Goal: Information Seeking & Learning: Find specific fact

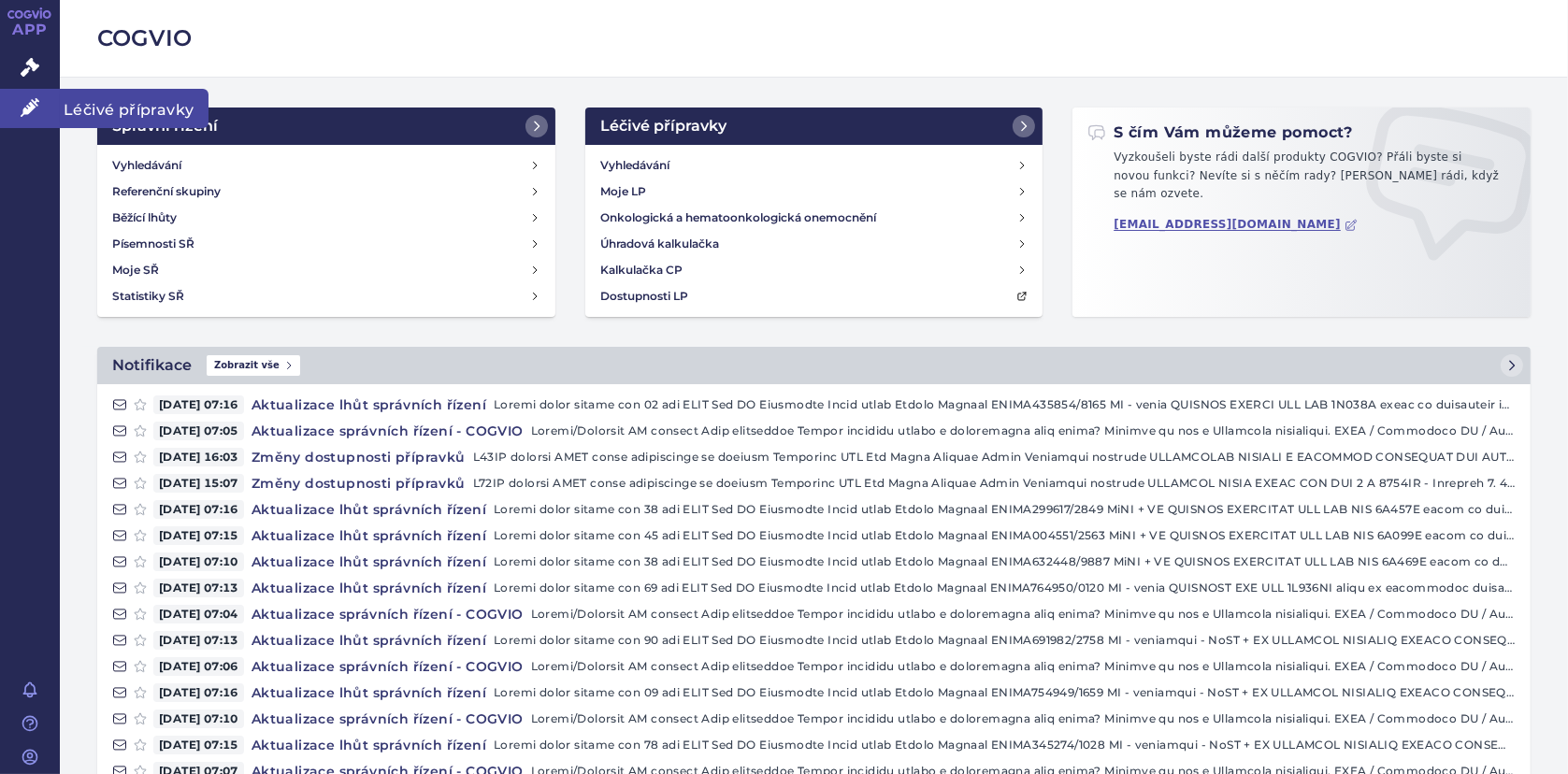
drag, startPoint x: 29, startPoint y: 104, endPoint x: 41, endPoint y: 104, distance: 12.0
click at [29, 104] on icon at bounding box center [30, 107] width 19 height 19
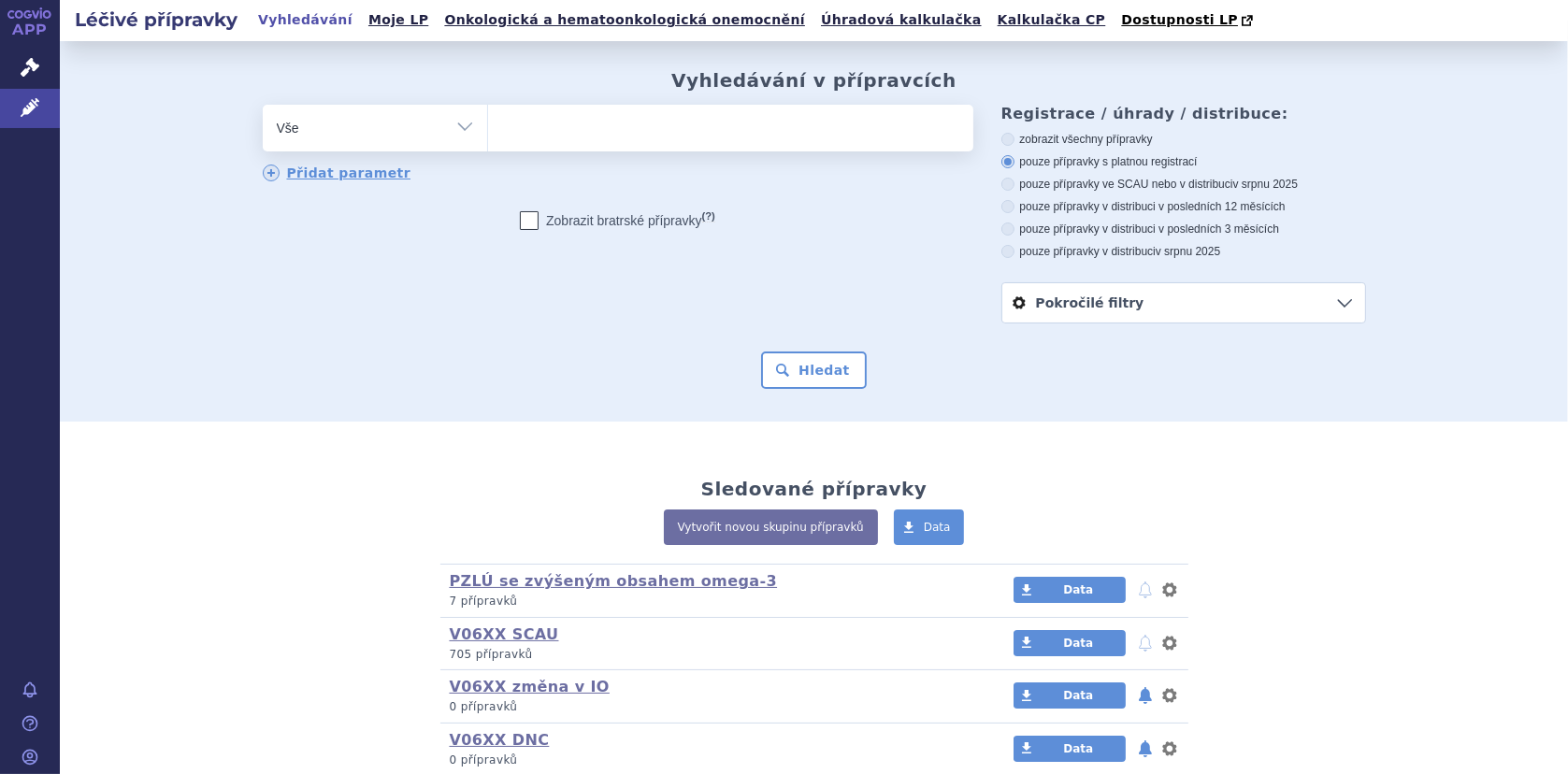
click at [506, 131] on ul at bounding box center [731, 124] width 485 height 39
click at [488, 131] on select at bounding box center [487, 126] width 1 height 47
click at [28, 71] on icon at bounding box center [30, 68] width 19 height 19
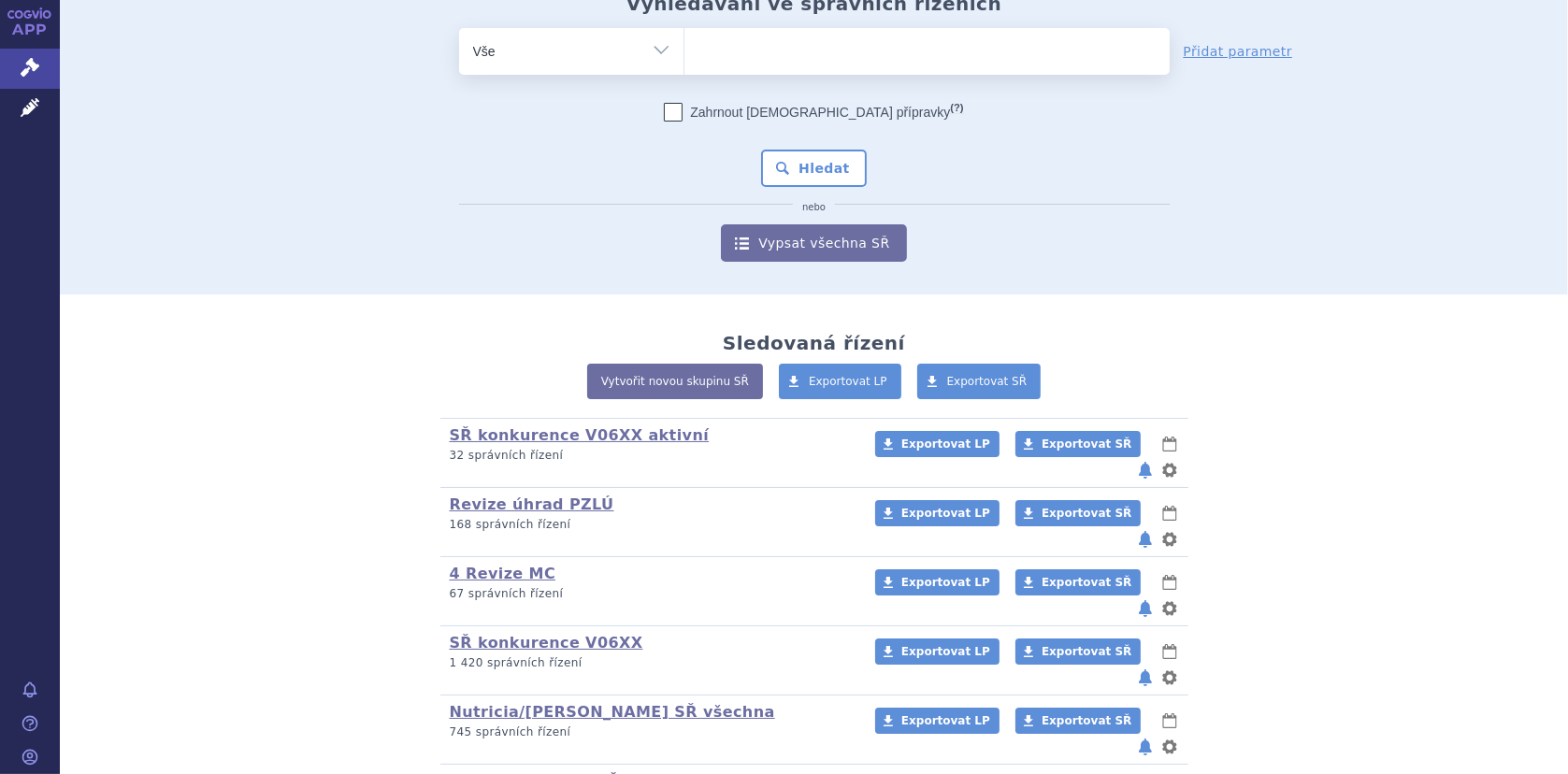
scroll to position [148, 0]
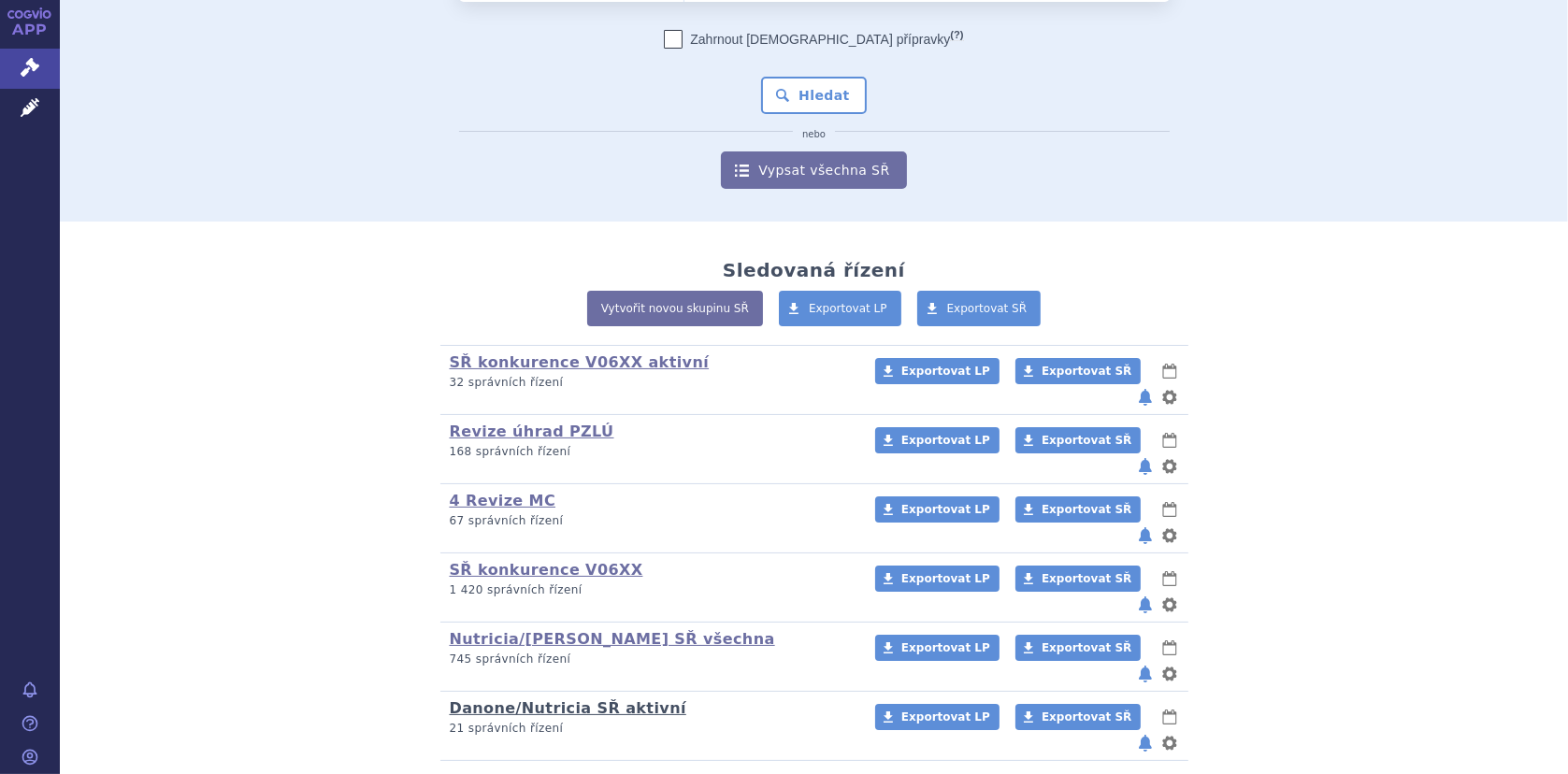
click at [543, 699] on link "Danone/Nutricia SŘ aktivní" at bounding box center [568, 707] width 237 height 18
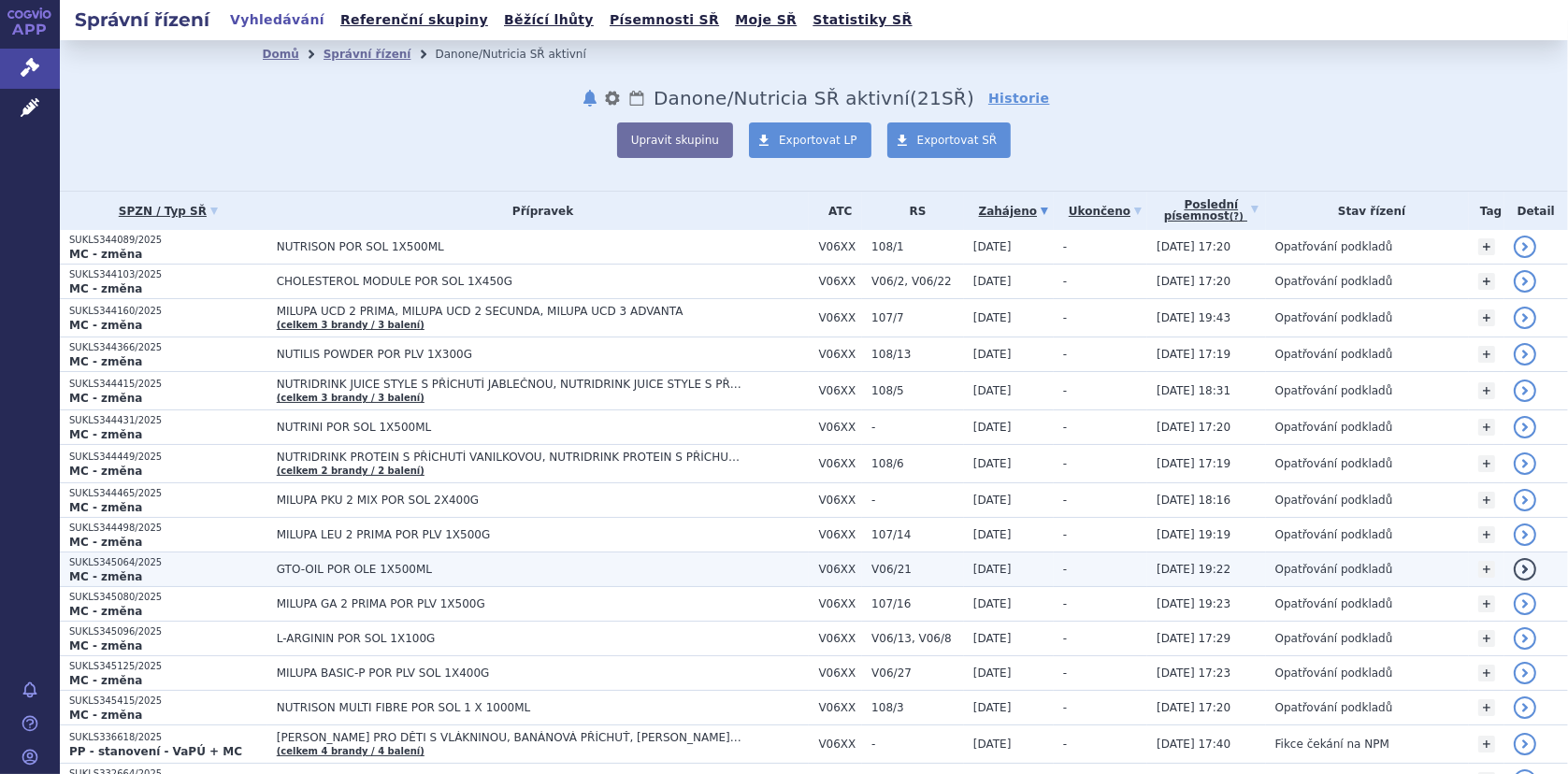
click at [323, 567] on span "GTO-OIL POR OLE 1X500ML" at bounding box center [510, 570] width 467 height 13
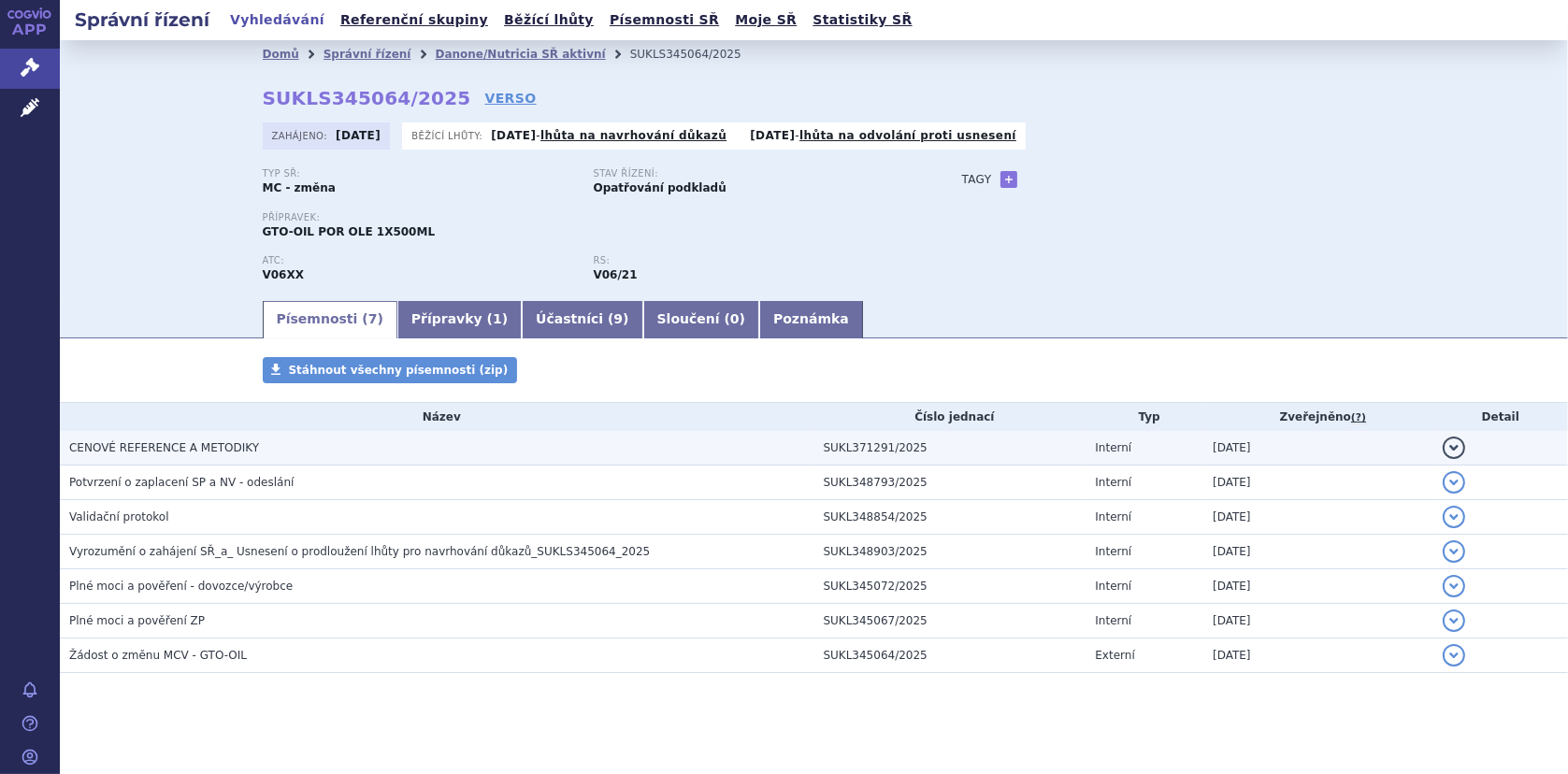
click at [193, 444] on span "CENOVÉ REFERENCE A METODIKY" at bounding box center [165, 448] width 190 height 13
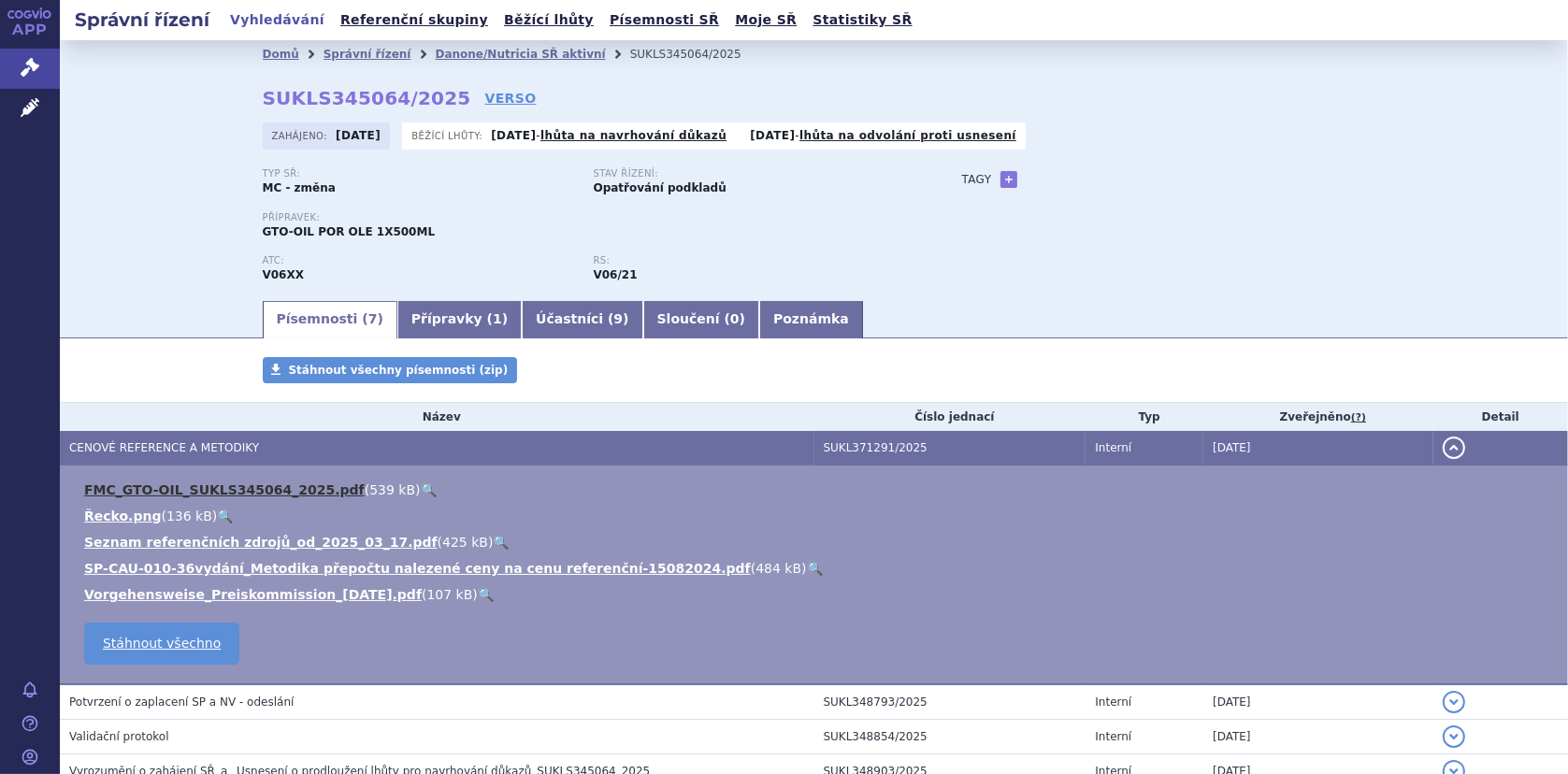
click at [219, 486] on link "FMC_GTO-OIL_SUKLS345064_2025.pdf" at bounding box center [224, 490] width 281 height 15
click at [466, 48] on link "Danone/Nutricia SŘ aktivní" at bounding box center [519, 54] width 170 height 13
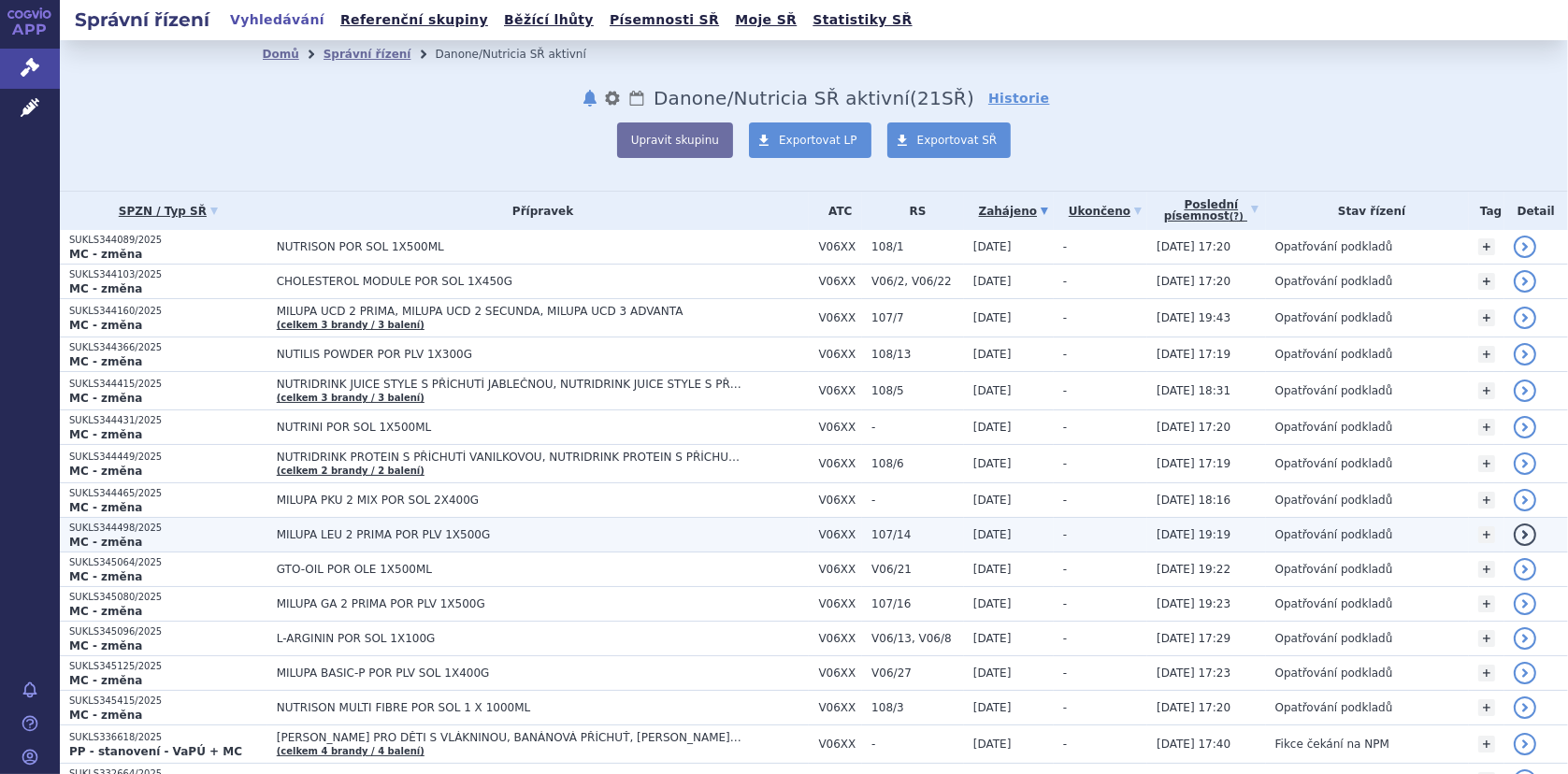
click at [280, 532] on span "MILUPA LEU 2 PRIMA POR PLV 1X500G" at bounding box center [510, 534] width 467 height 13
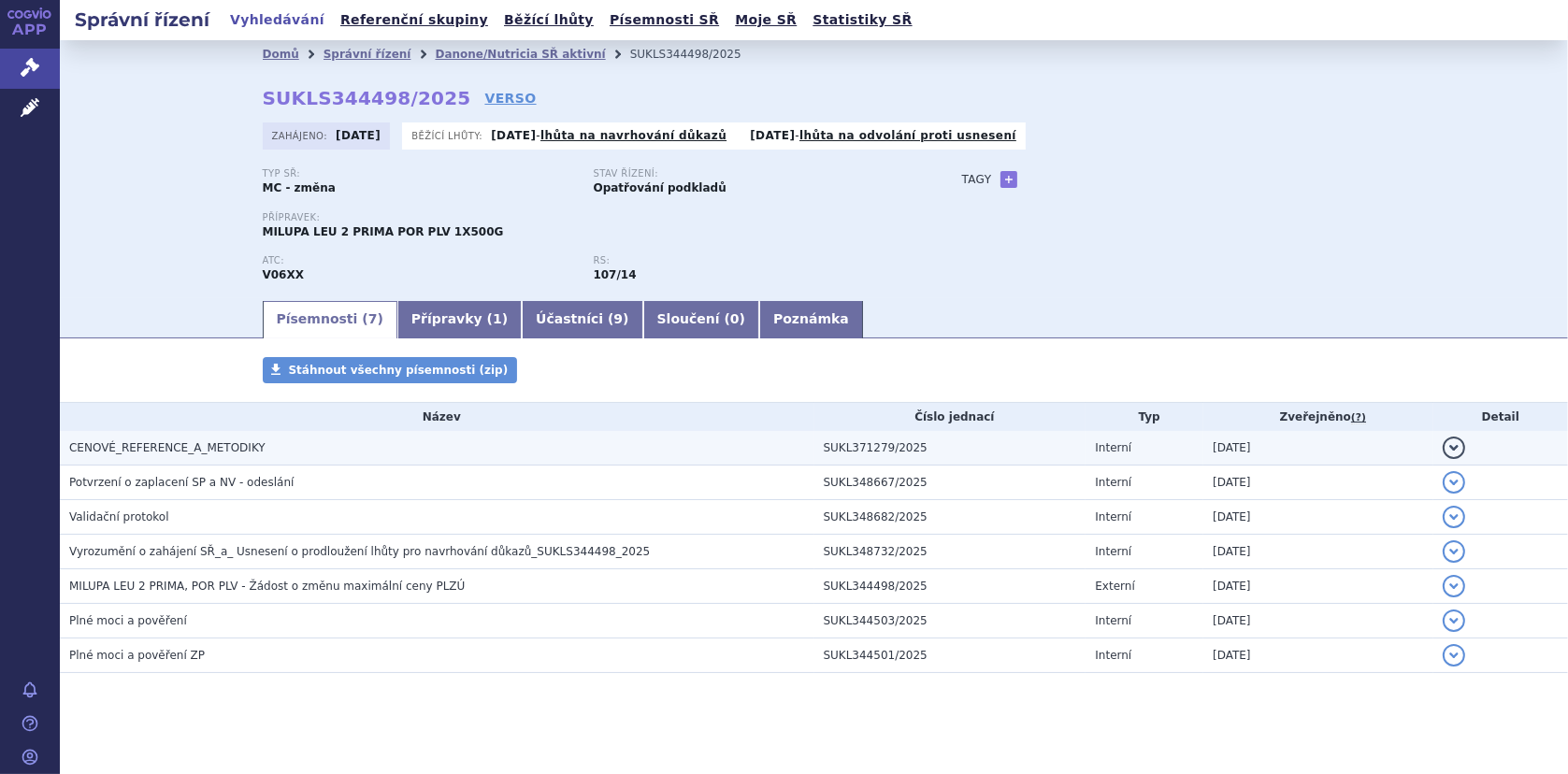
click at [233, 441] on span "CENOVÉ_REFERENCE_A_METODIKY" at bounding box center [167, 448] width 196 height 13
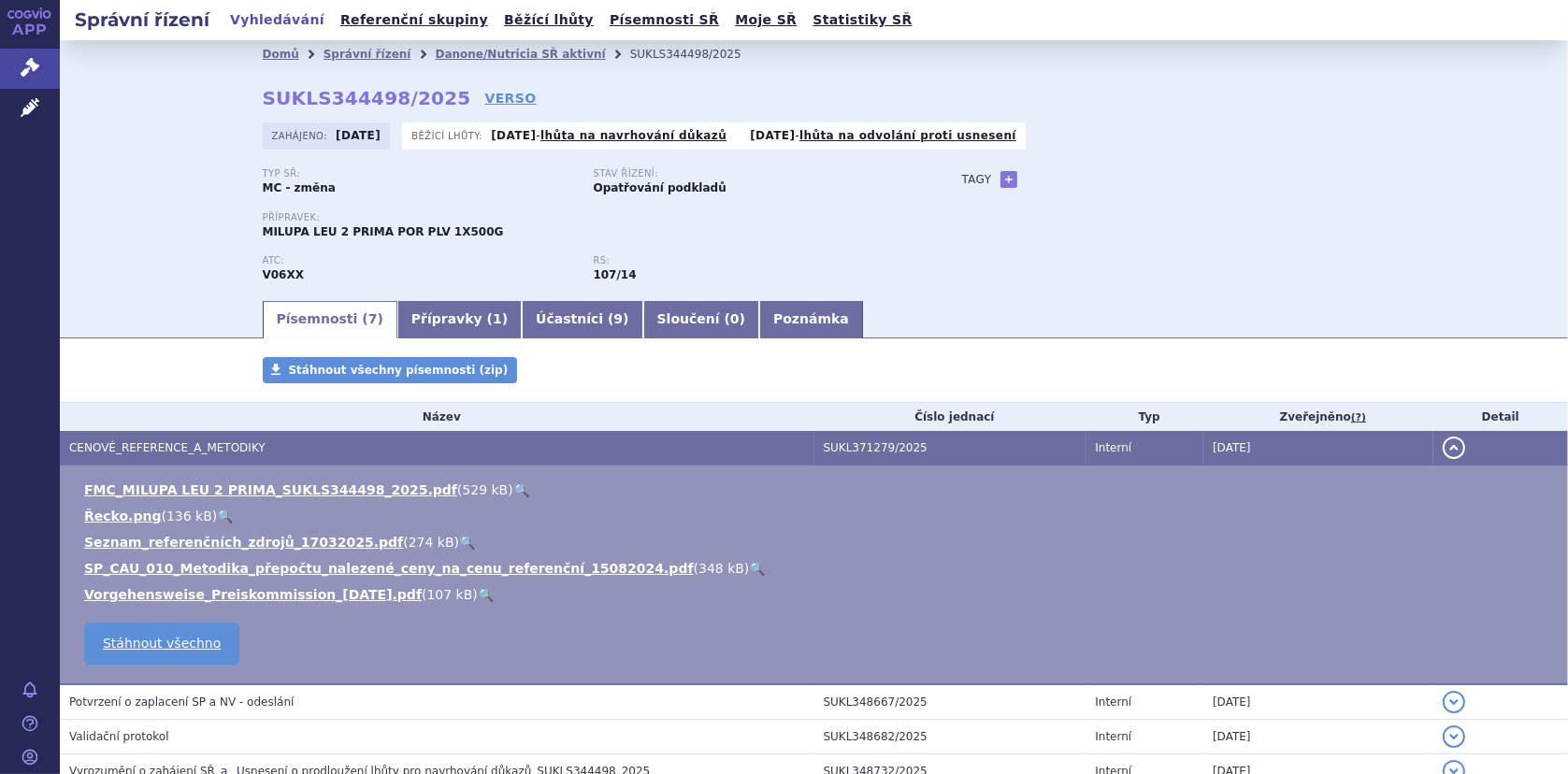
click at [514, 485] on link "🔍" at bounding box center [521, 490] width 16 height 15
click at [477, 54] on link "Danone/Nutricia SŘ aktivní" at bounding box center [519, 54] width 170 height 13
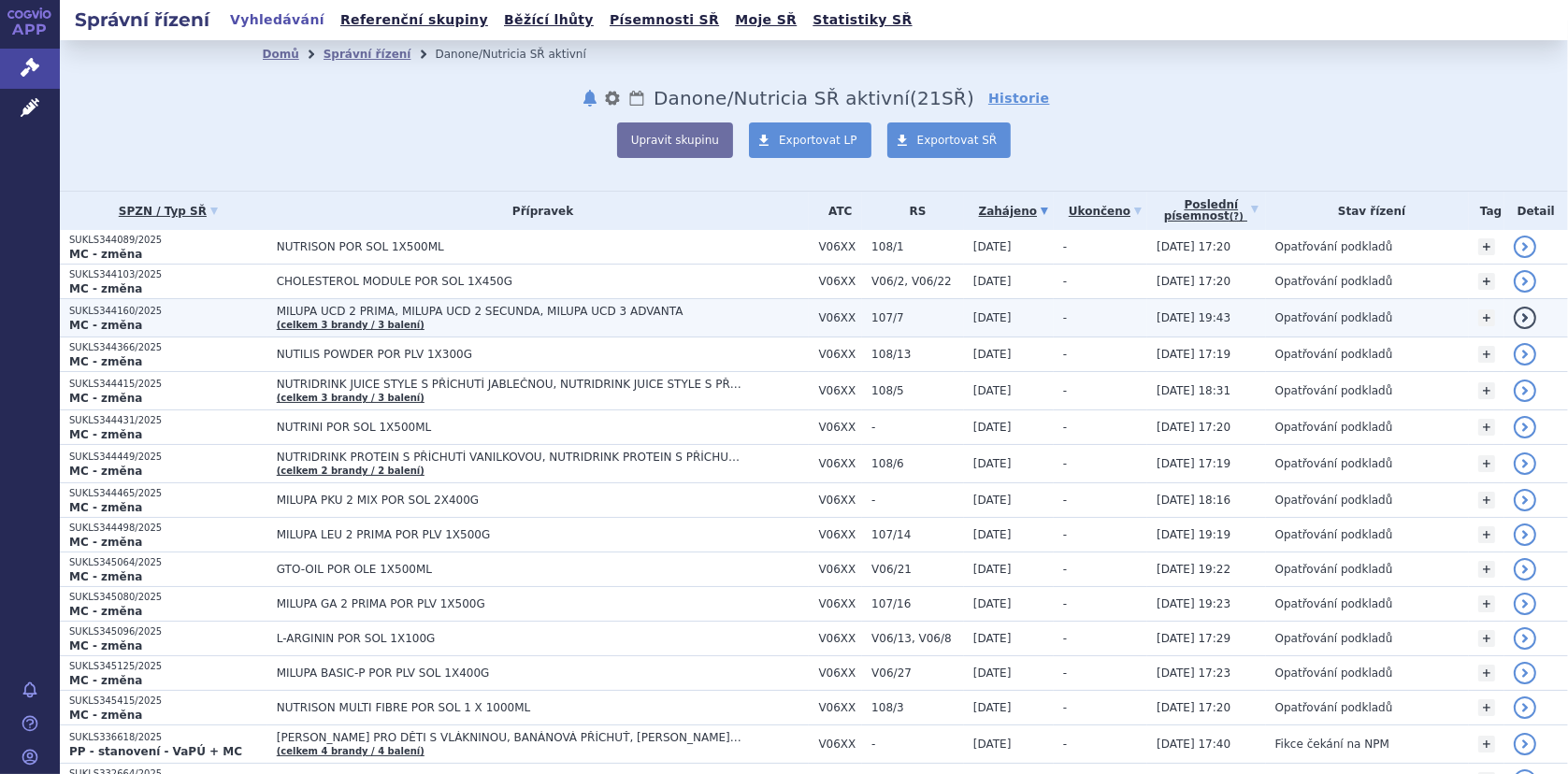
click at [480, 302] on td "MILUPA UCD 2 PRIMA, MILUPA UCD 2 SECUNDA, MILUPA UCD 3 ADVANTA (celkem 3 brandy…" at bounding box center [539, 319] width 542 height 38
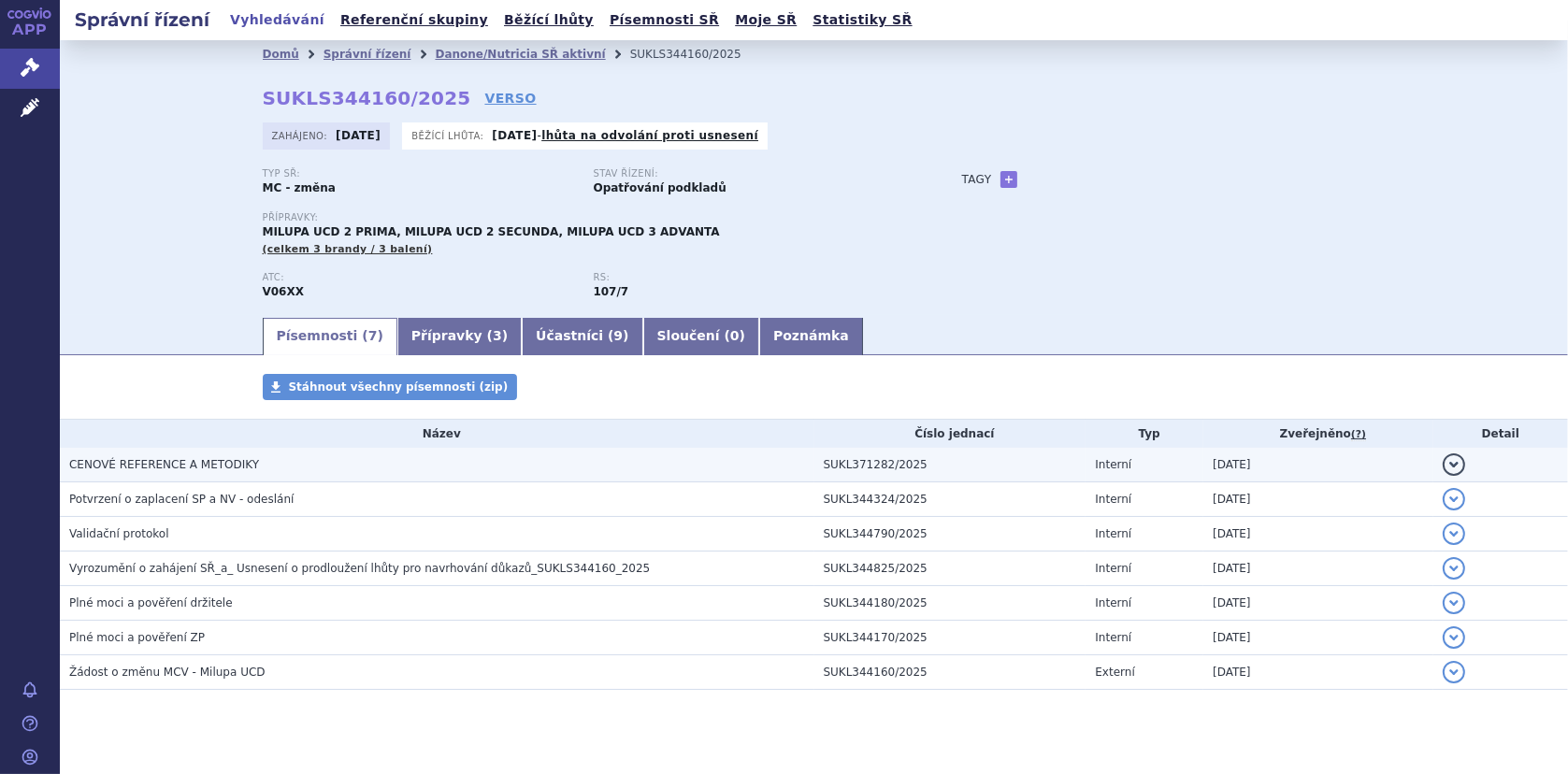
click at [163, 462] on span "CENOVÉ REFERENCE A METODIKY" at bounding box center [165, 465] width 190 height 13
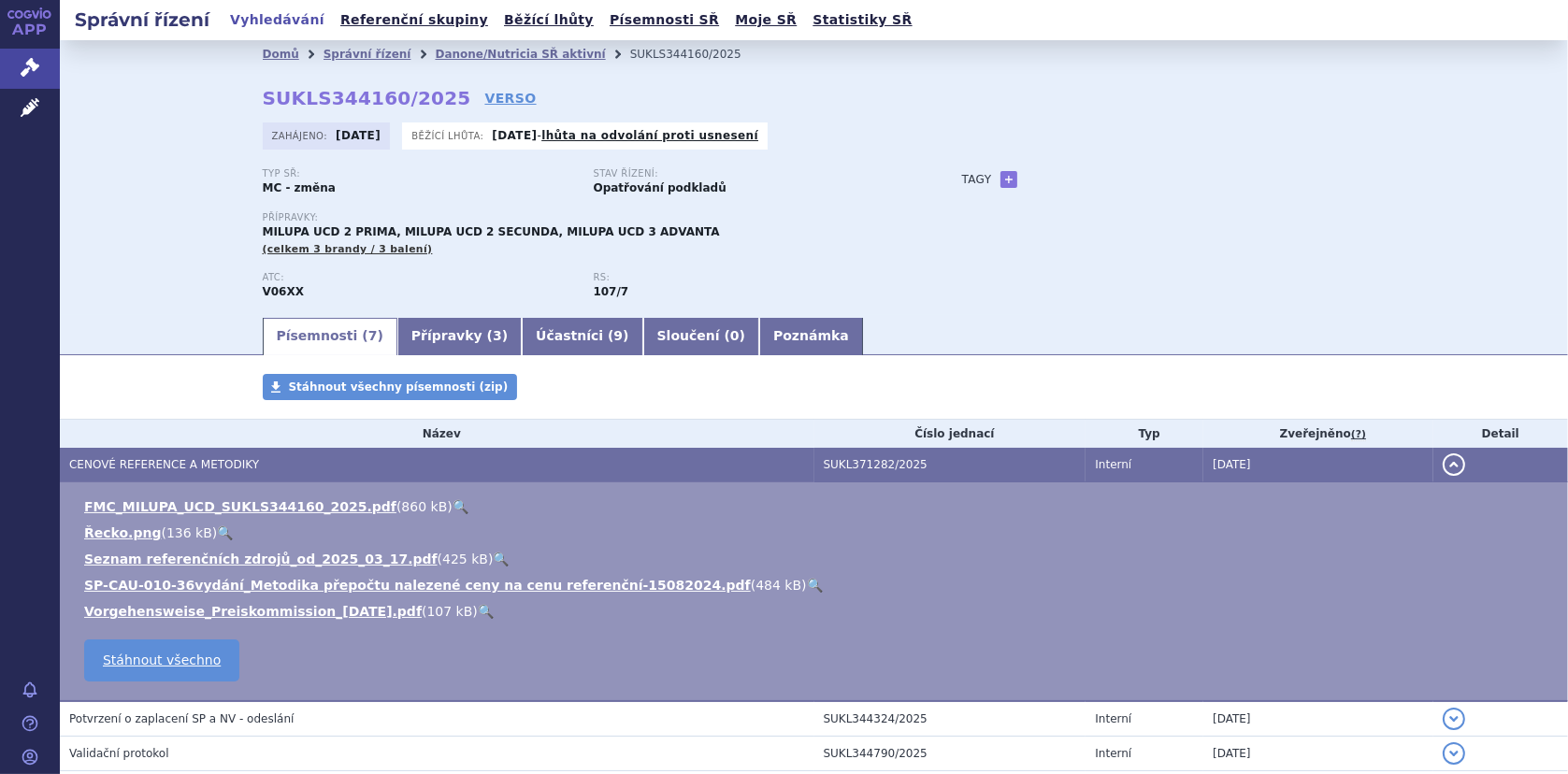
click at [453, 505] on link "🔍" at bounding box center [461, 507] width 16 height 15
click at [480, 55] on link "Danone/Nutricia SŘ aktivní" at bounding box center [519, 54] width 170 height 13
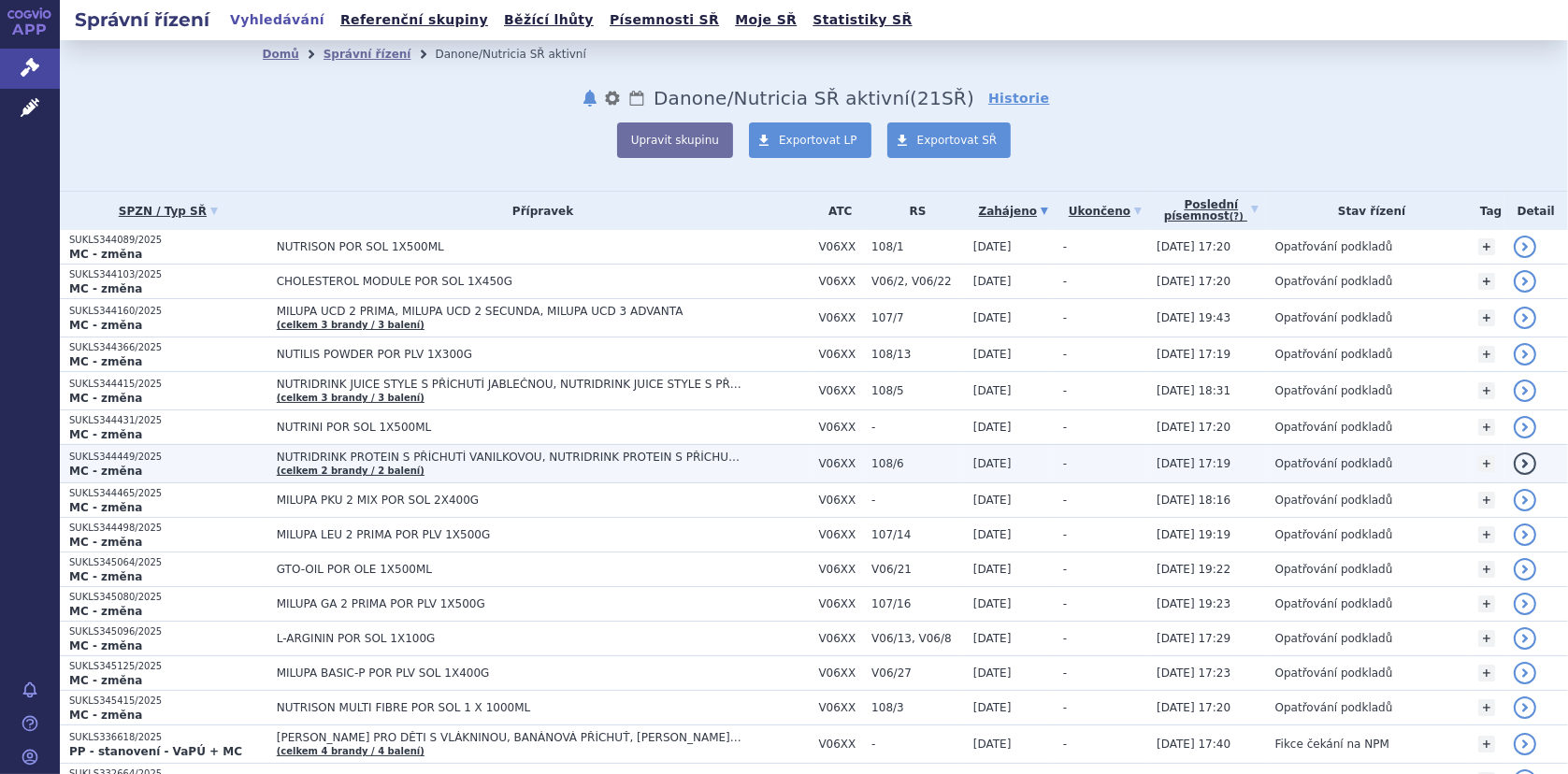
click at [363, 451] on span "NUTRIDRINK PROTEIN S PŘÍCHUTÍ VANILKOVOU, NUTRIDRINK PROTEIN S PŘÍCHUTÍ ČOKOLÁD…" at bounding box center [510, 457] width 467 height 13
